Goal: Check status: Check status

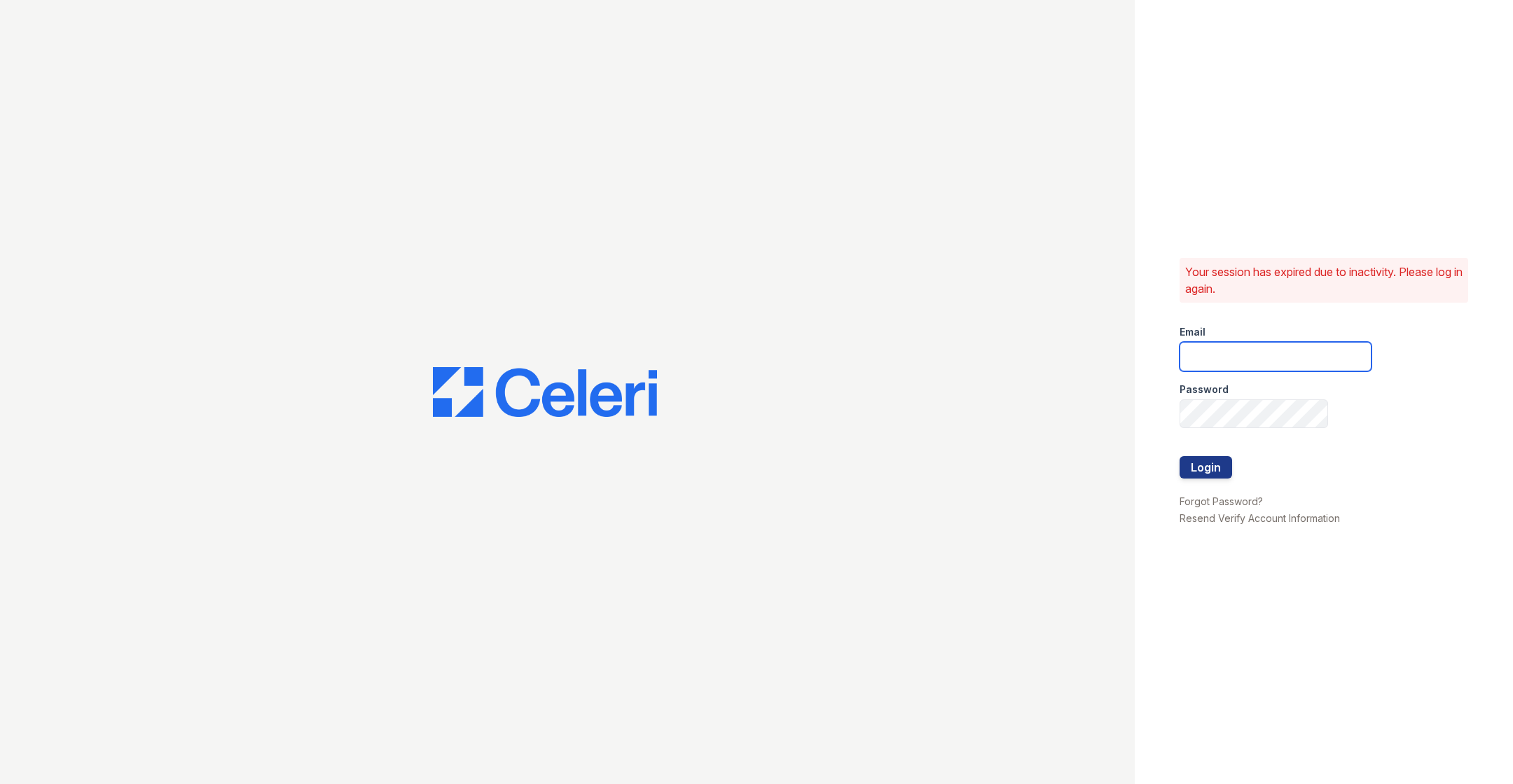
click at [1202, 353] on input "email" at bounding box center [1276, 356] width 192 height 29
type input "catherine@cobaltatl.com"
click at [1210, 474] on button "Login" at bounding box center [1206, 466] width 52 height 22
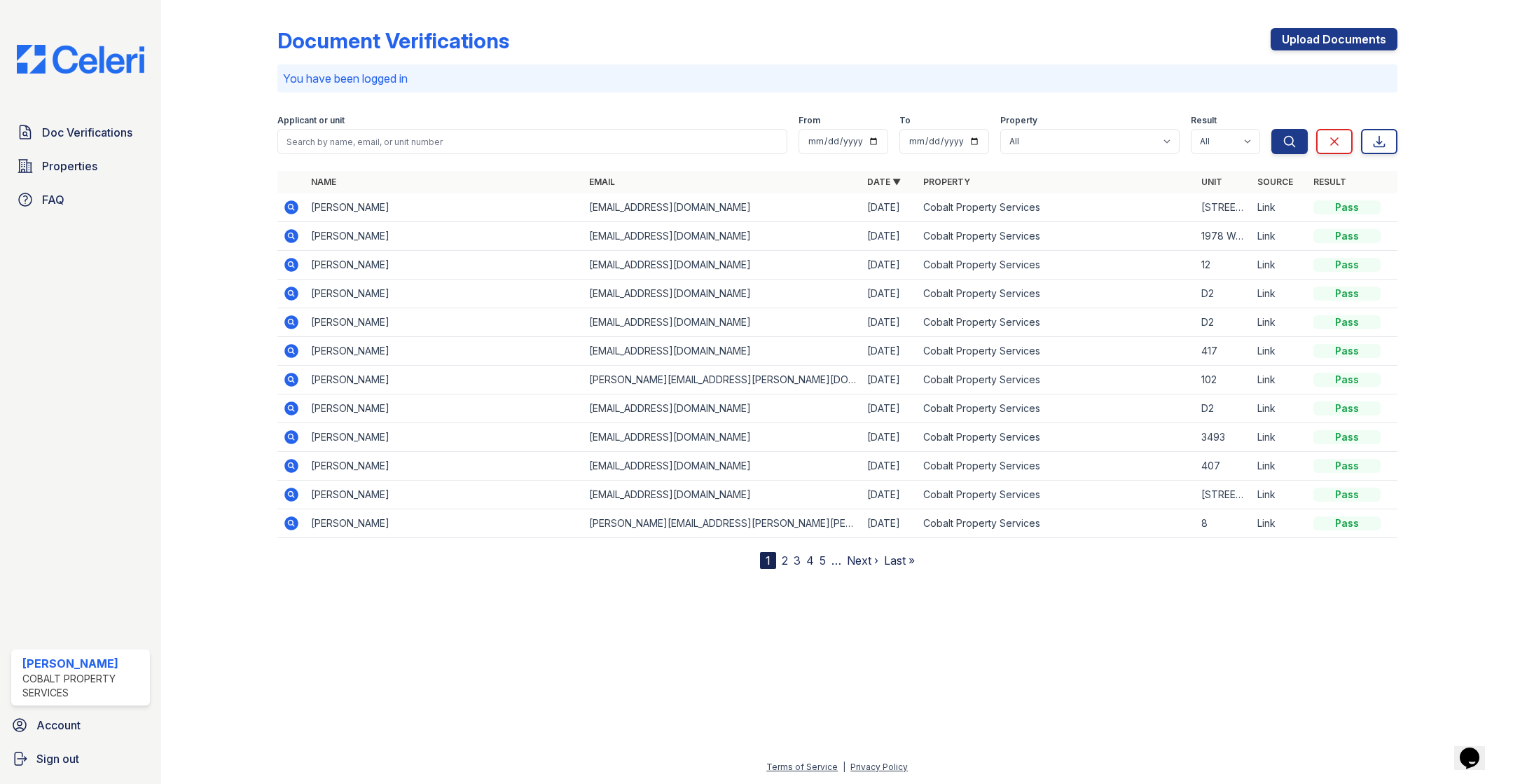
drag, startPoint x: 287, startPoint y: 264, endPoint x: 293, endPoint y: 255, distance: 10.8
click at [287, 264] on icon at bounding box center [291, 265] width 14 height 14
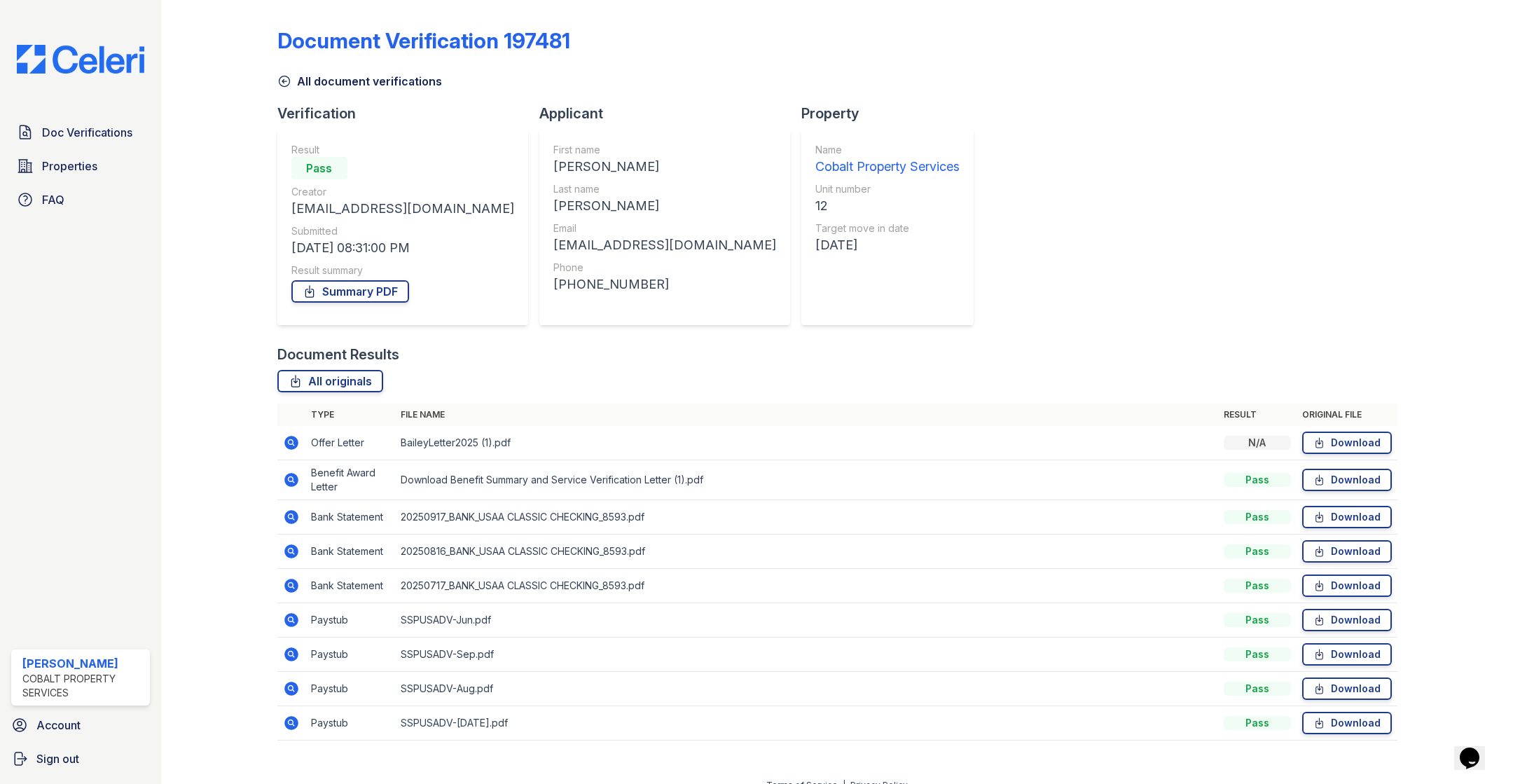
click at [292, 444] on icon at bounding box center [291, 442] width 17 height 17
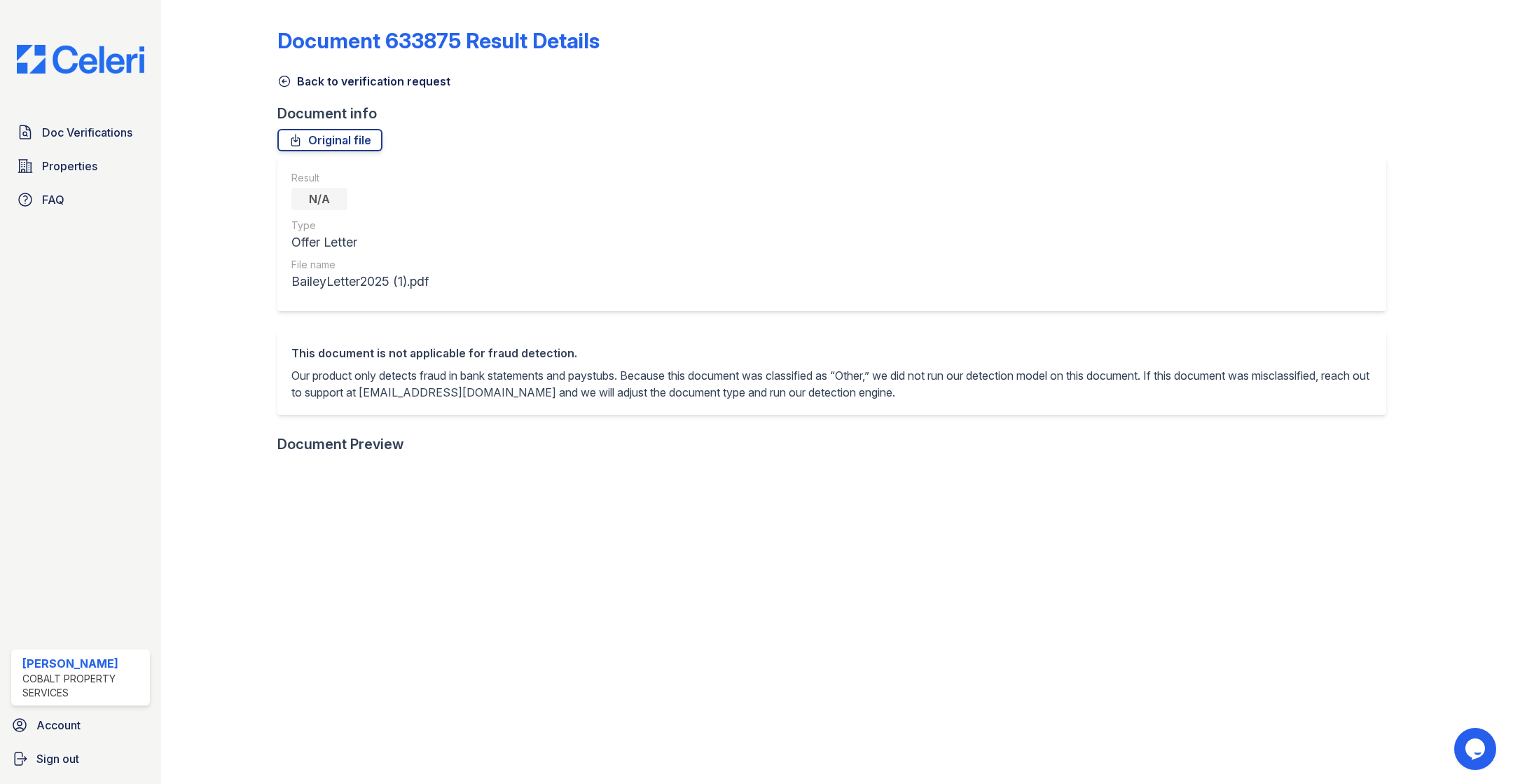
click at [286, 78] on icon at bounding box center [284, 81] width 14 height 14
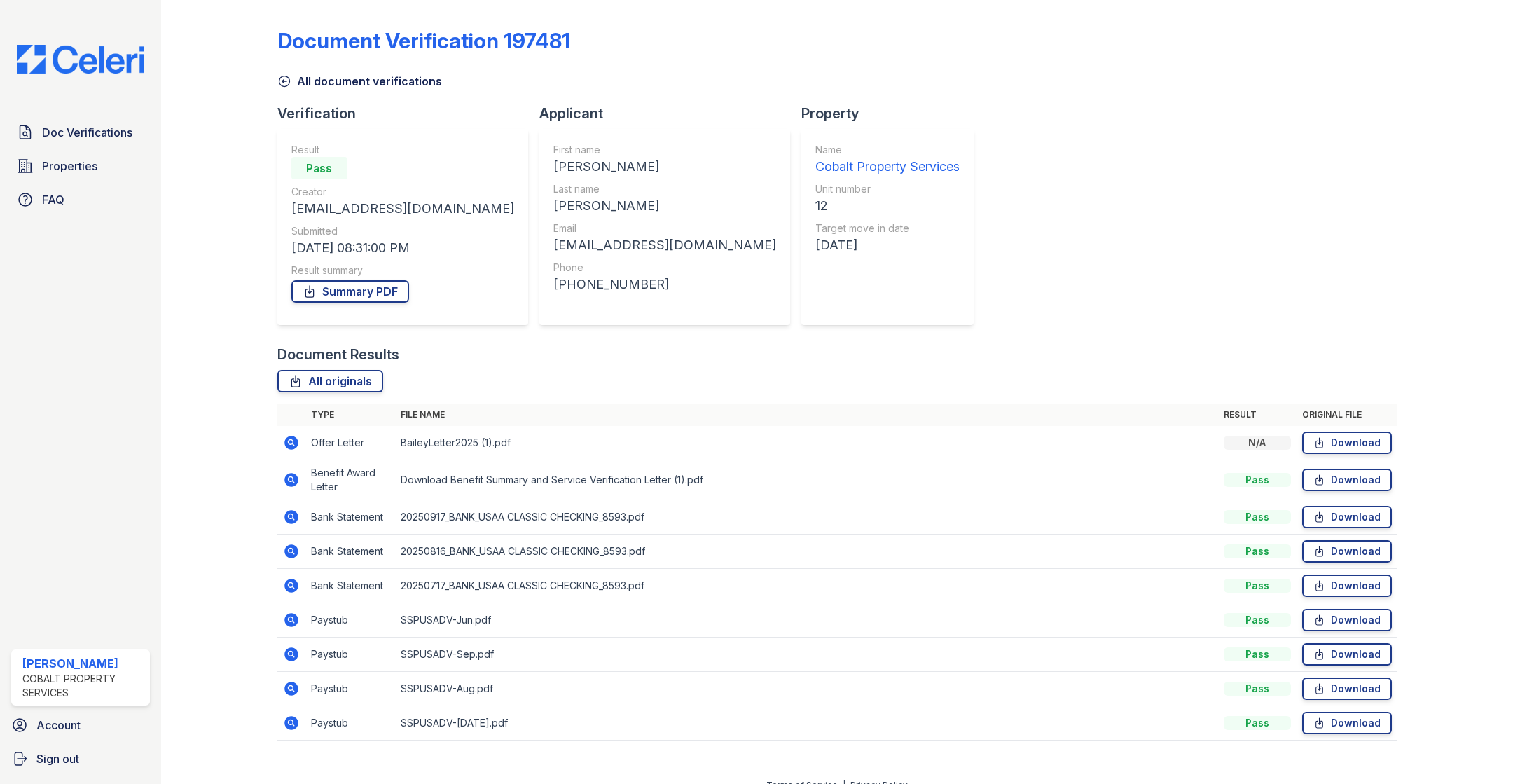
click at [297, 484] on icon at bounding box center [291, 479] width 17 height 17
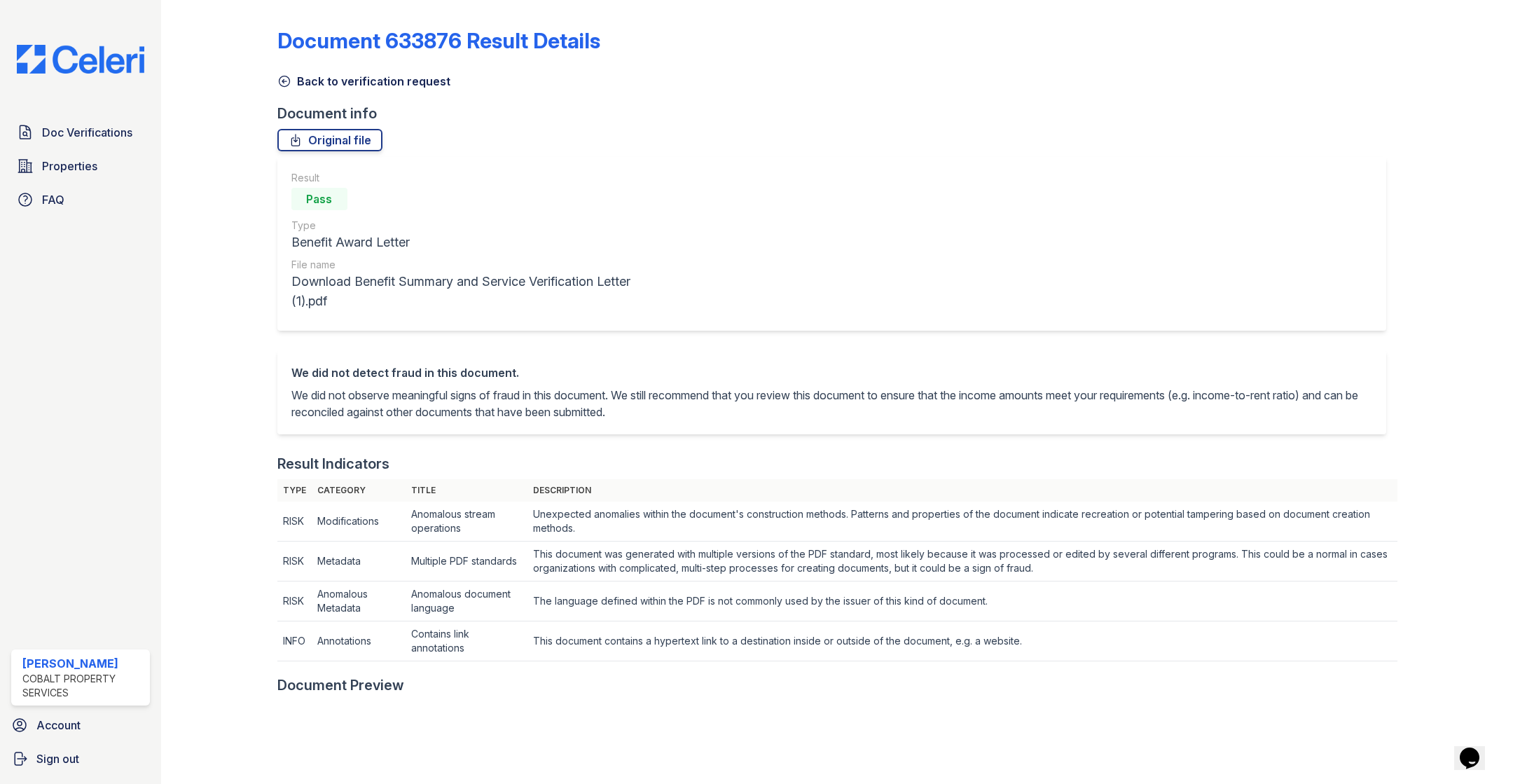
click at [282, 80] on icon at bounding box center [284, 81] width 11 height 11
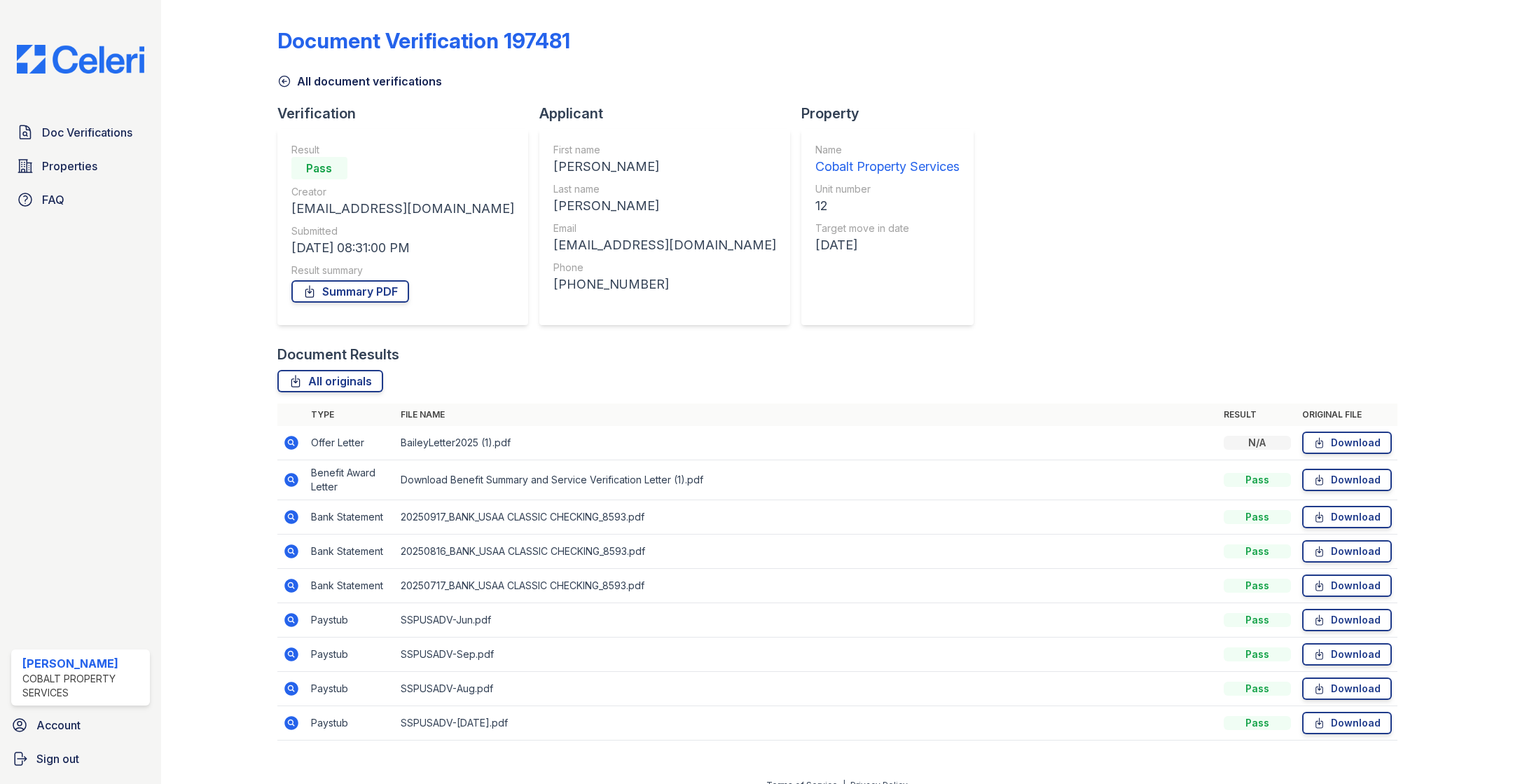
click at [287, 680] on icon at bounding box center [291, 688] width 17 height 17
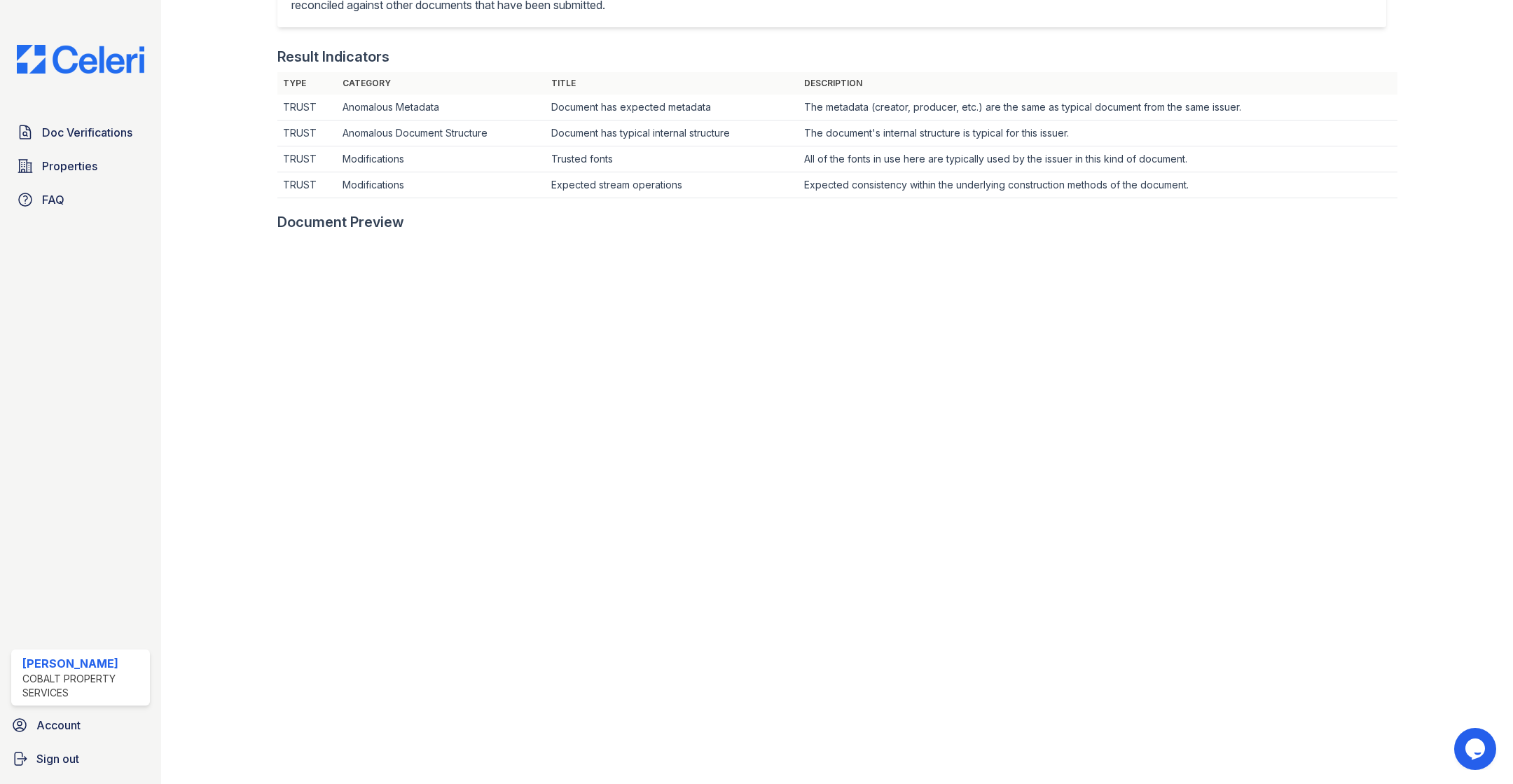
scroll to position [389, 0]
click at [425, 134] on td "Anomalous Document Structure" at bounding box center [441, 131] width 209 height 26
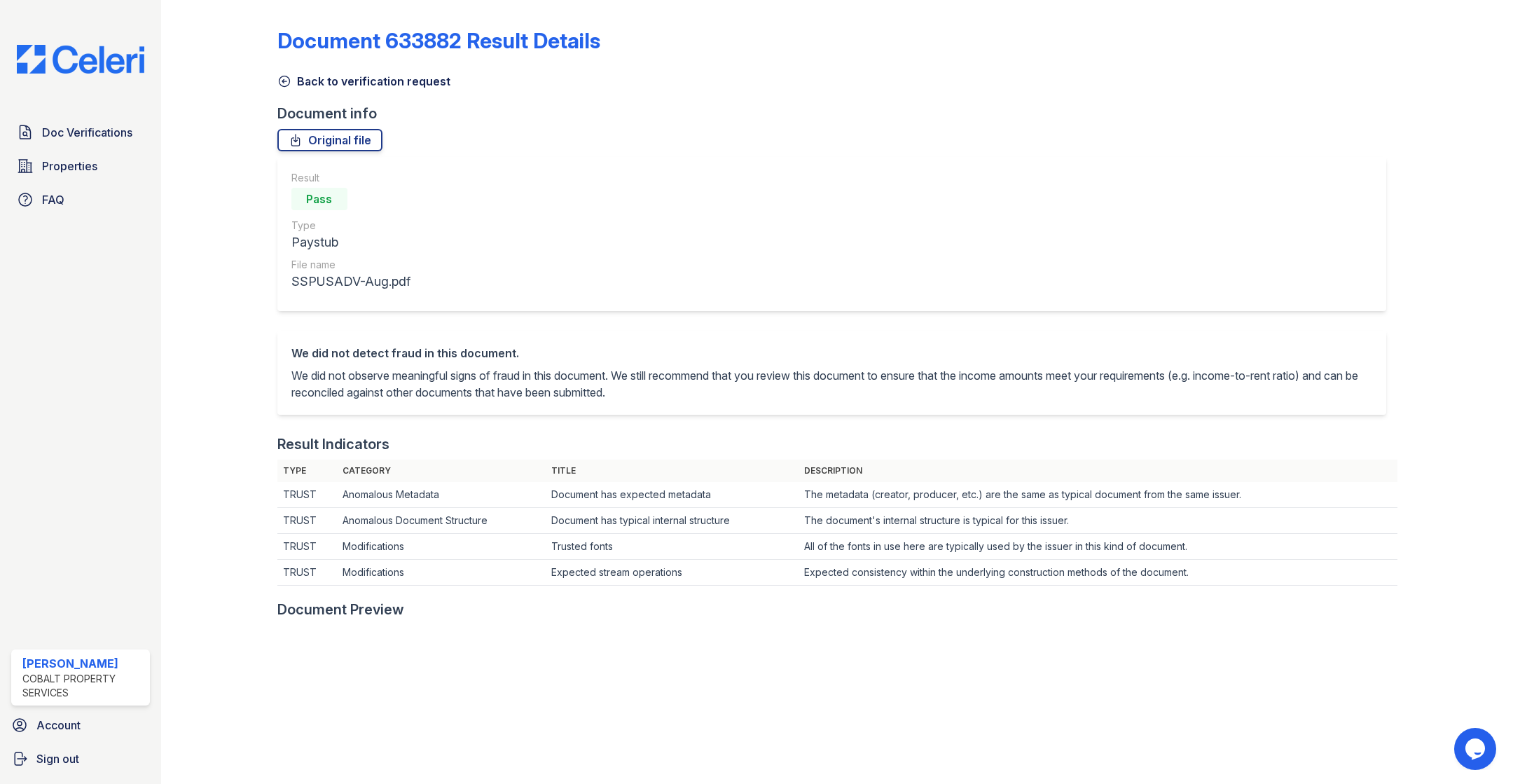
click at [290, 79] on icon at bounding box center [284, 81] width 14 height 14
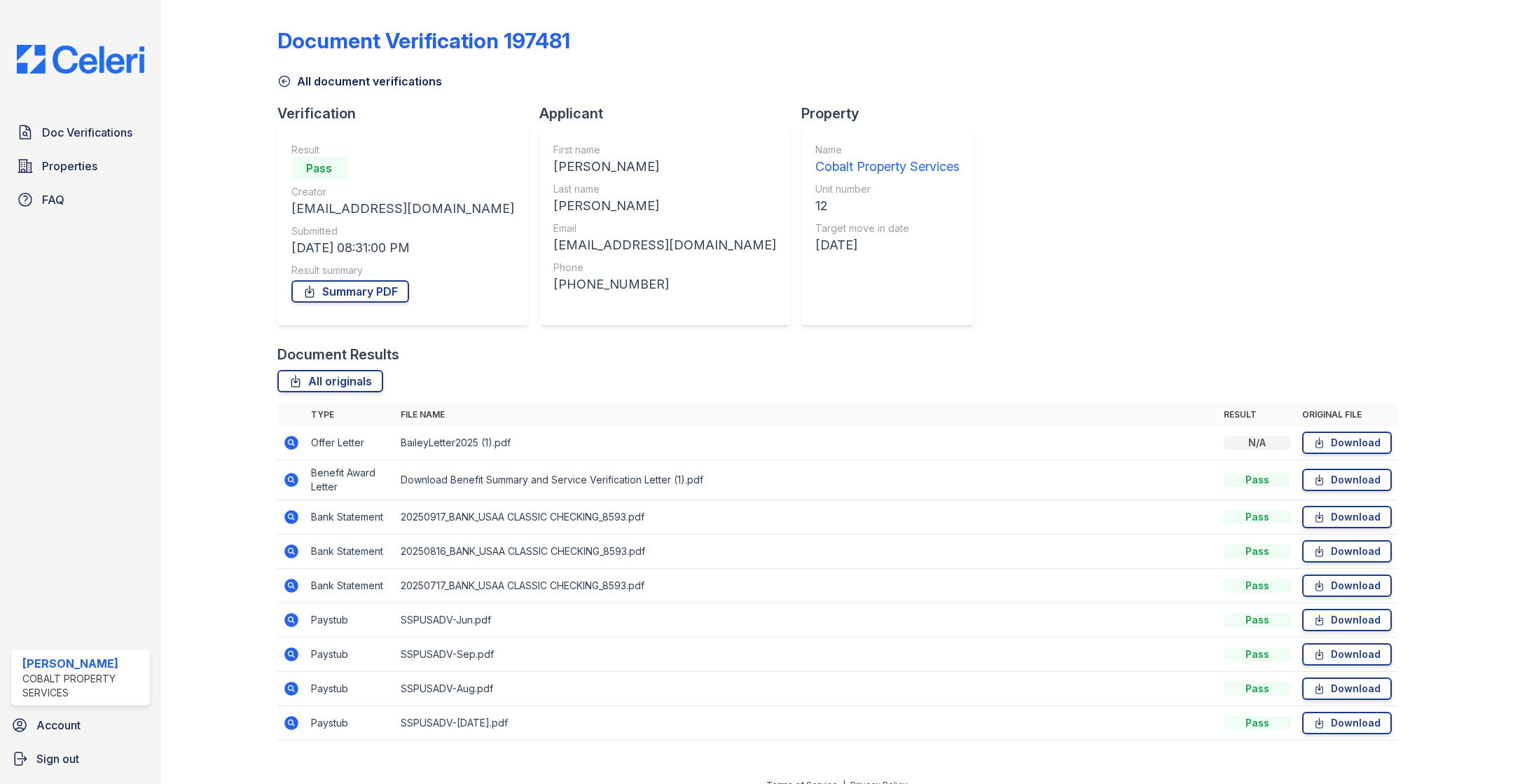
scroll to position [16, 0]
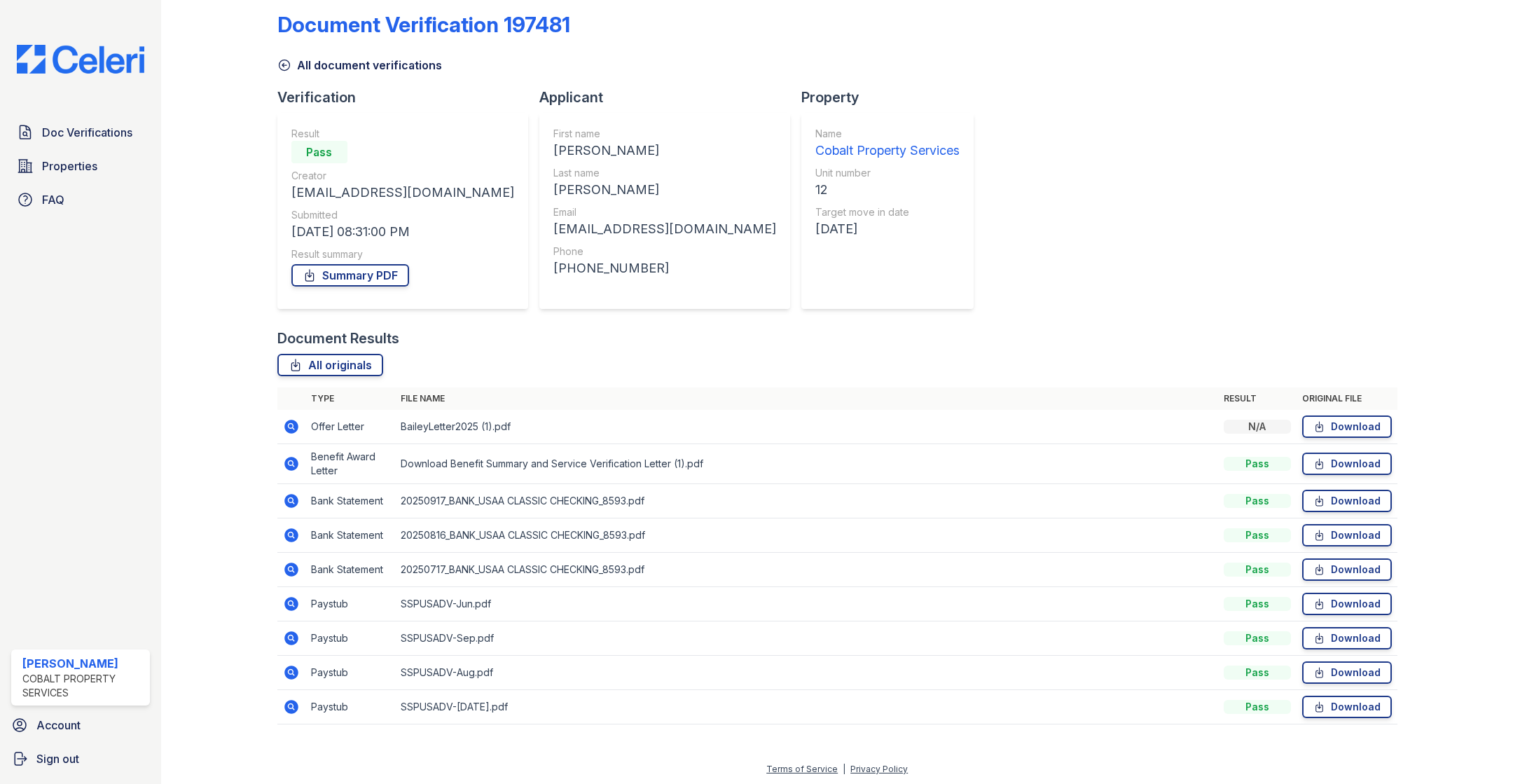
click at [292, 636] on icon at bounding box center [290, 637] width 3 height 3
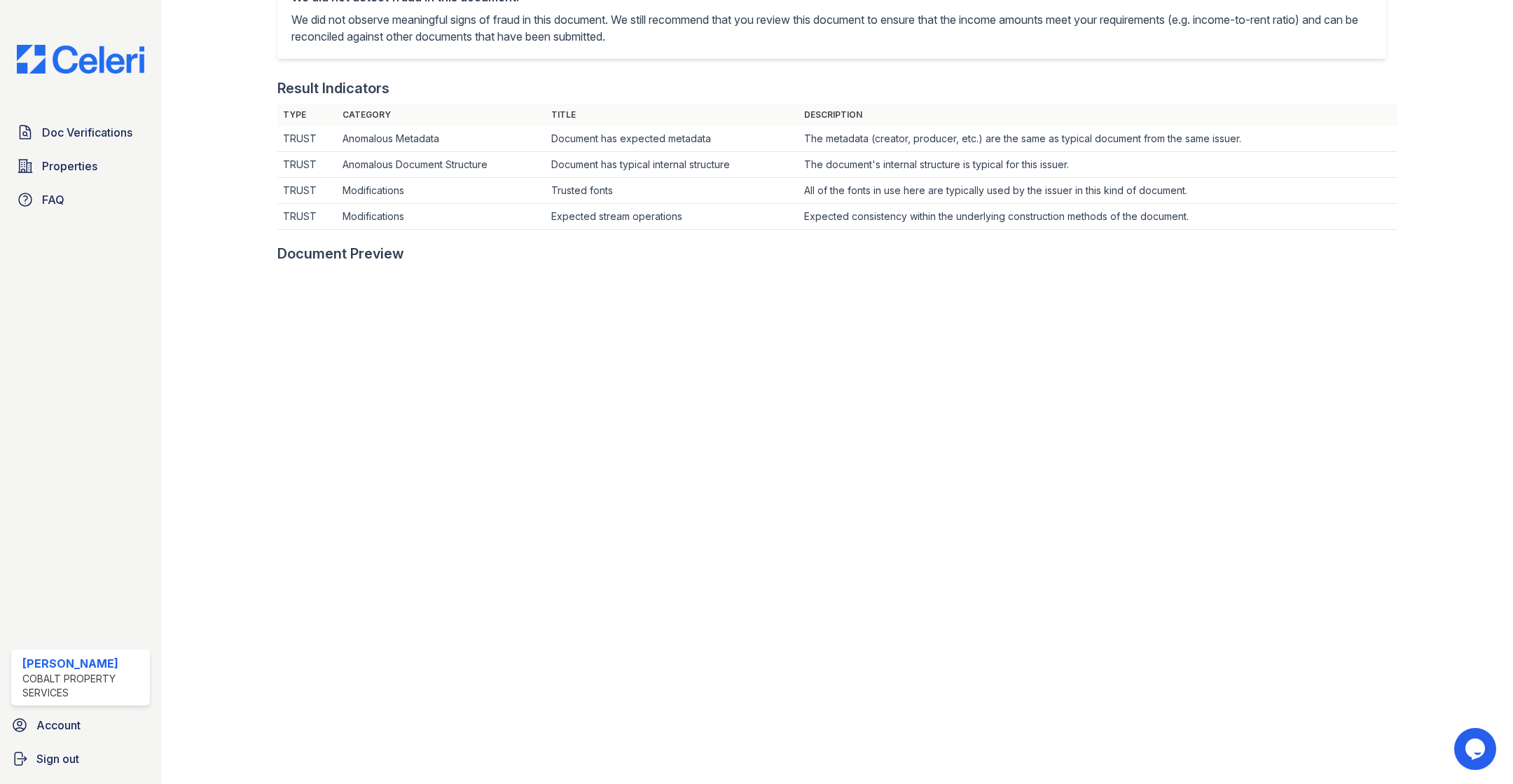
scroll to position [357, 0]
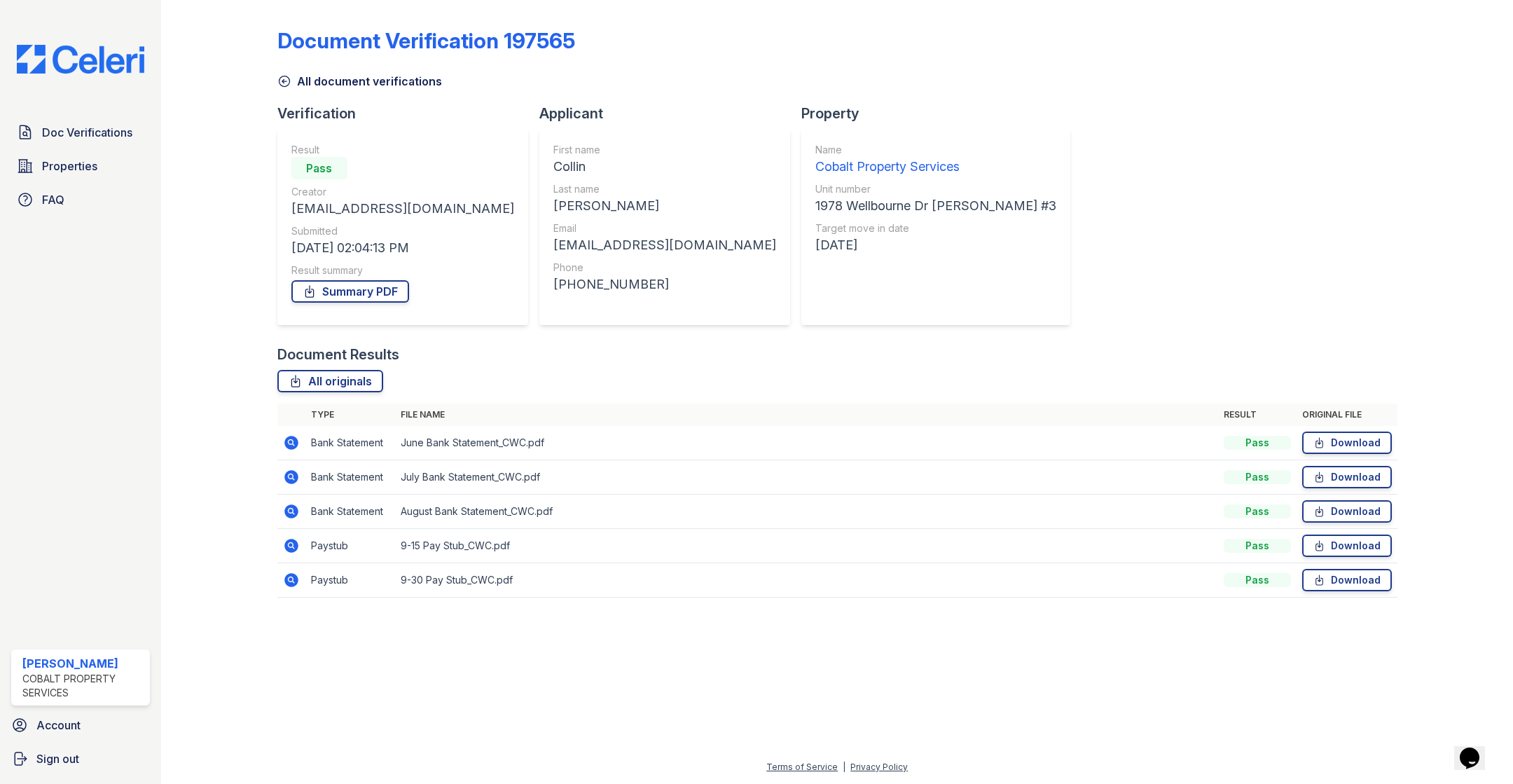
click at [292, 542] on icon at bounding box center [291, 545] width 14 height 14
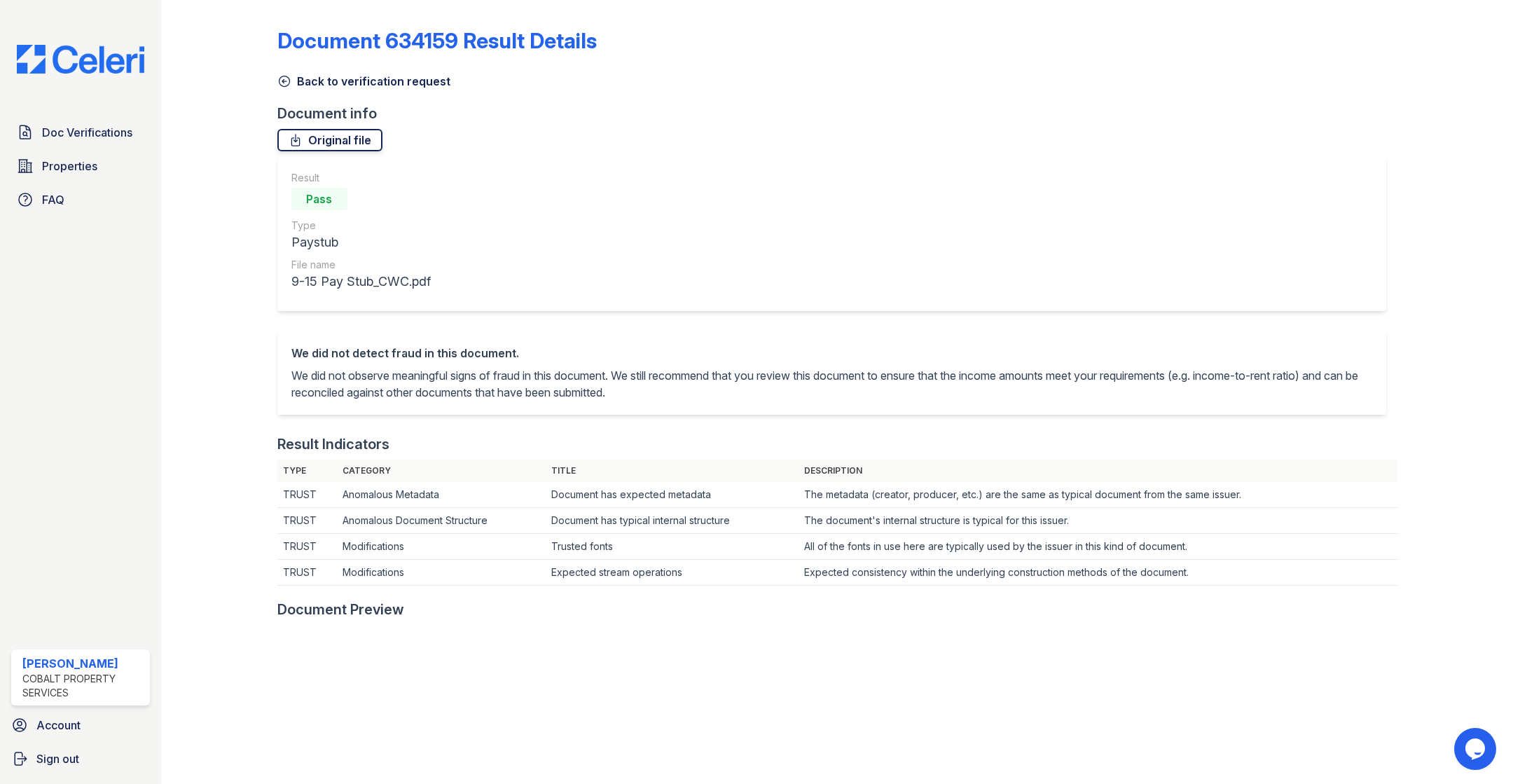
click at [317, 138] on link "Original file" at bounding box center [330, 139] width 105 height 22
click at [291, 77] on icon at bounding box center [284, 81] width 14 height 14
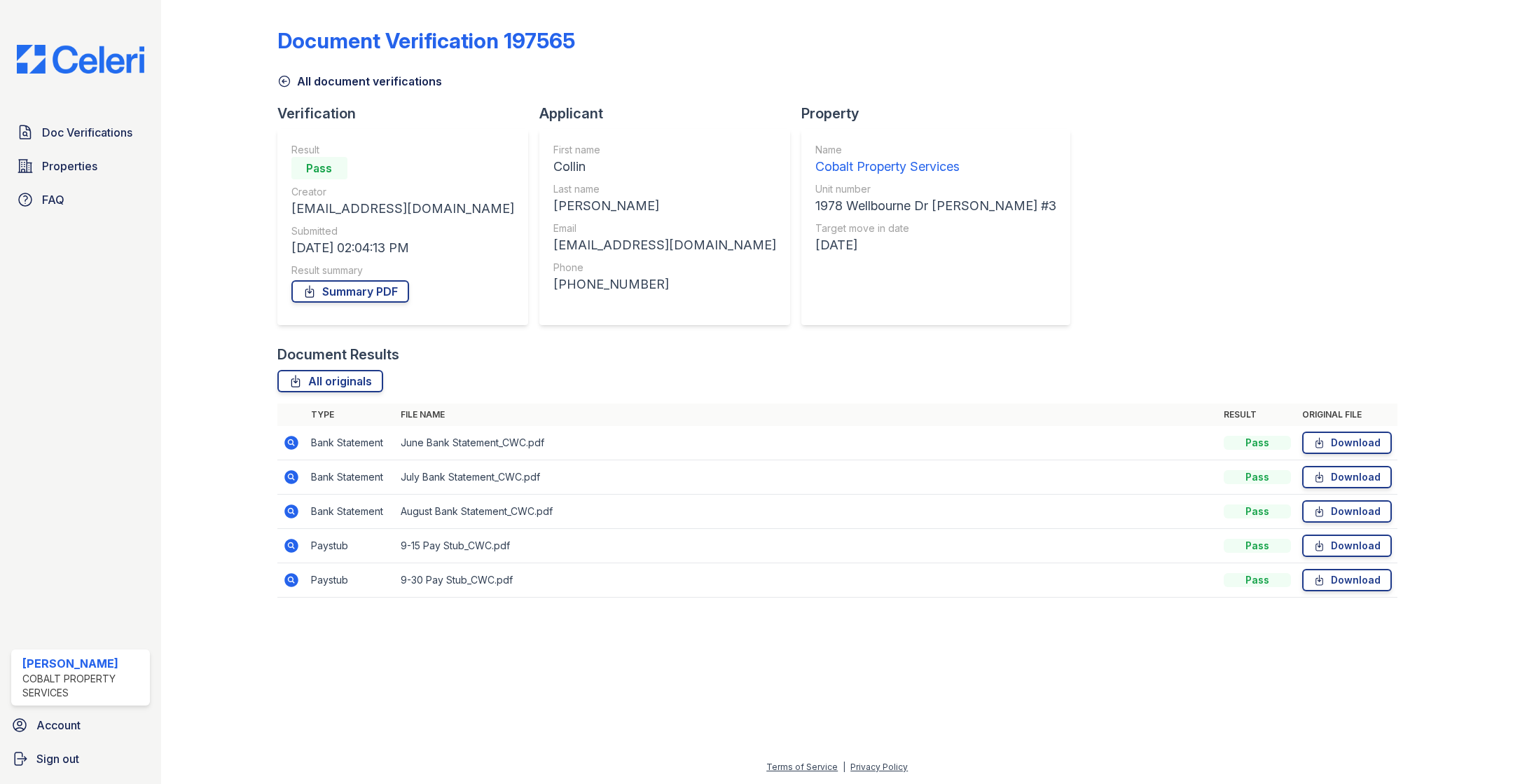
click at [292, 577] on icon at bounding box center [290, 578] width 3 height 3
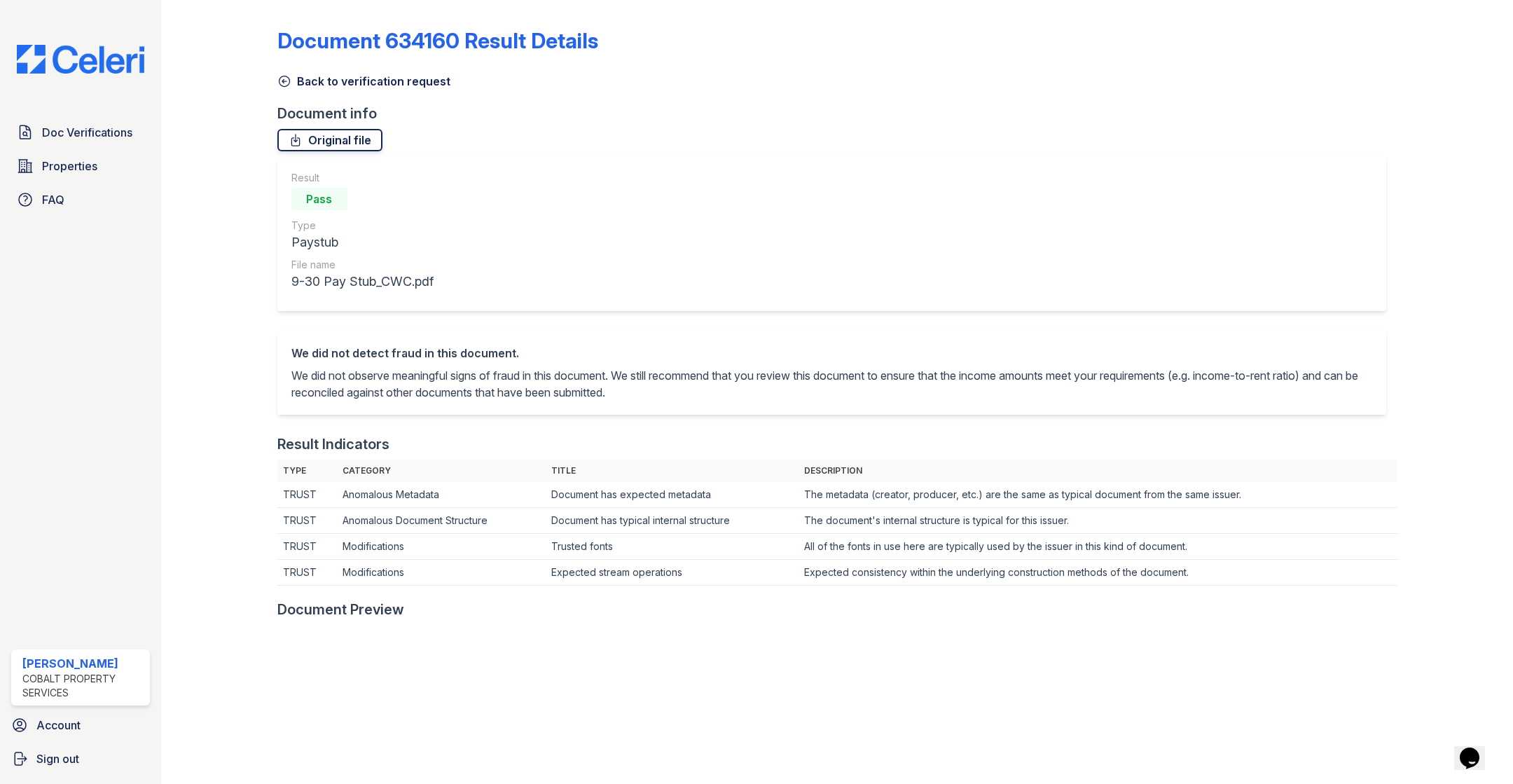
click at [317, 143] on link "Original file" at bounding box center [330, 139] width 105 height 22
